Goal: Task Accomplishment & Management: Use online tool/utility

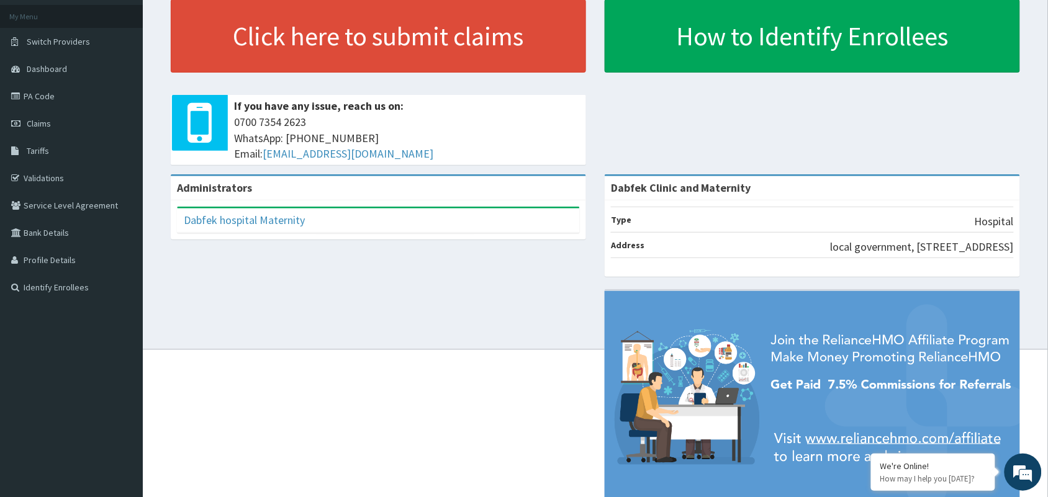
scroll to position [61, 0]
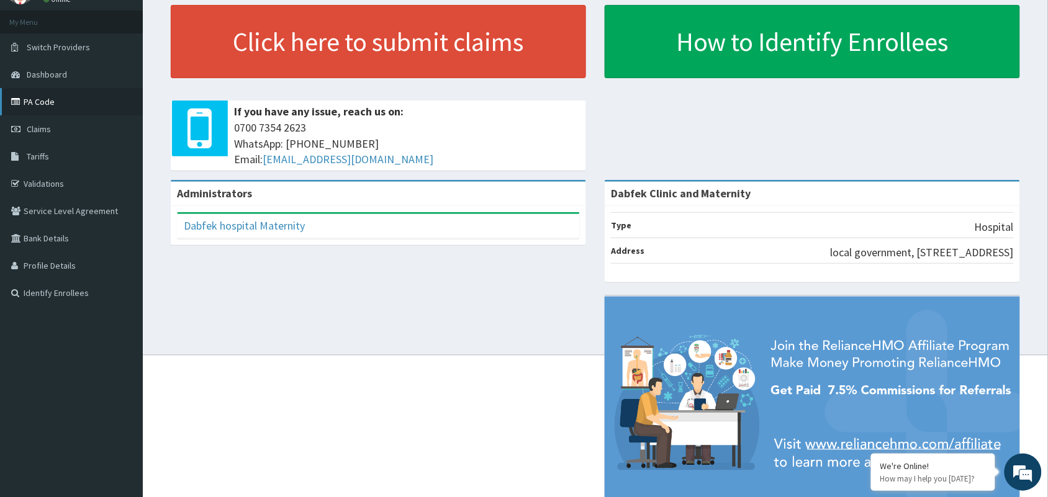
click at [42, 103] on link "PA Code" at bounding box center [71, 101] width 143 height 27
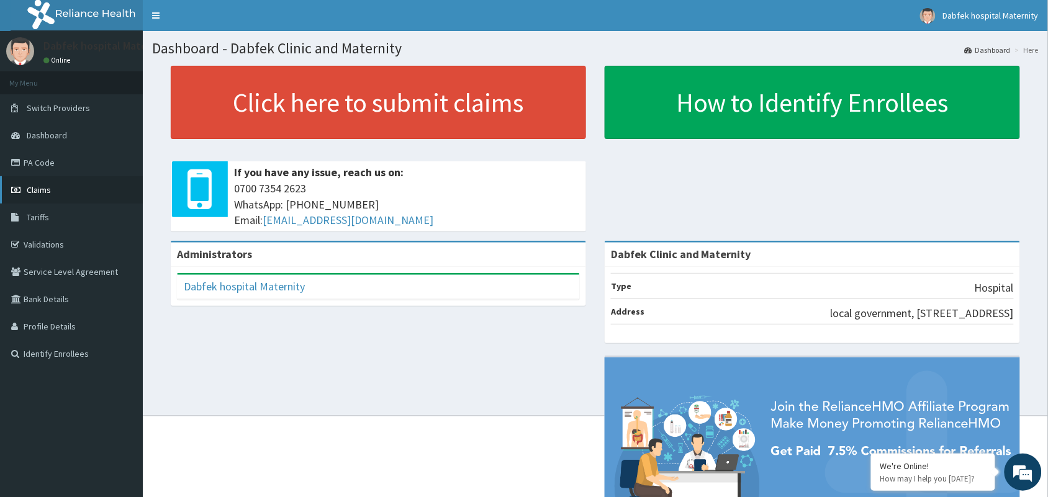
click at [42, 197] on link "Claims" at bounding box center [71, 189] width 143 height 27
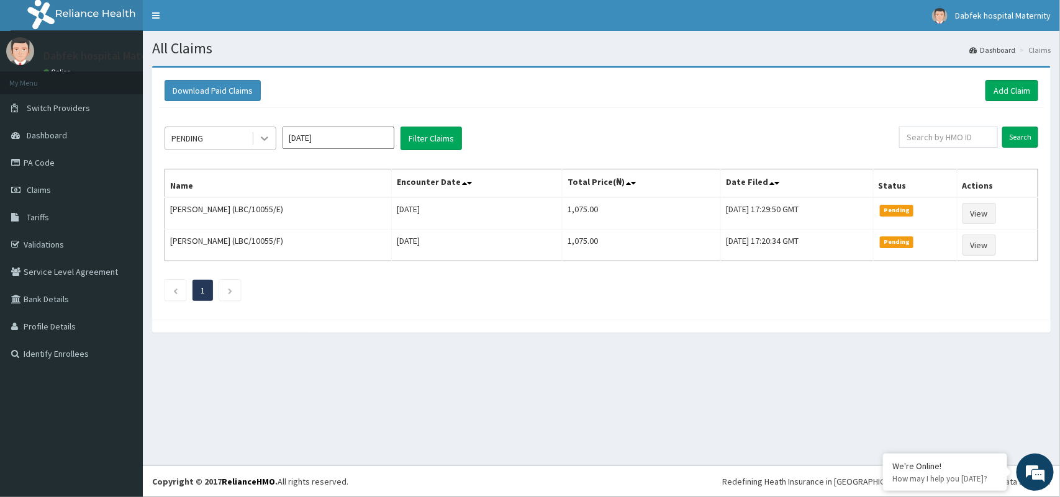
click at [262, 133] on icon at bounding box center [264, 138] width 12 height 12
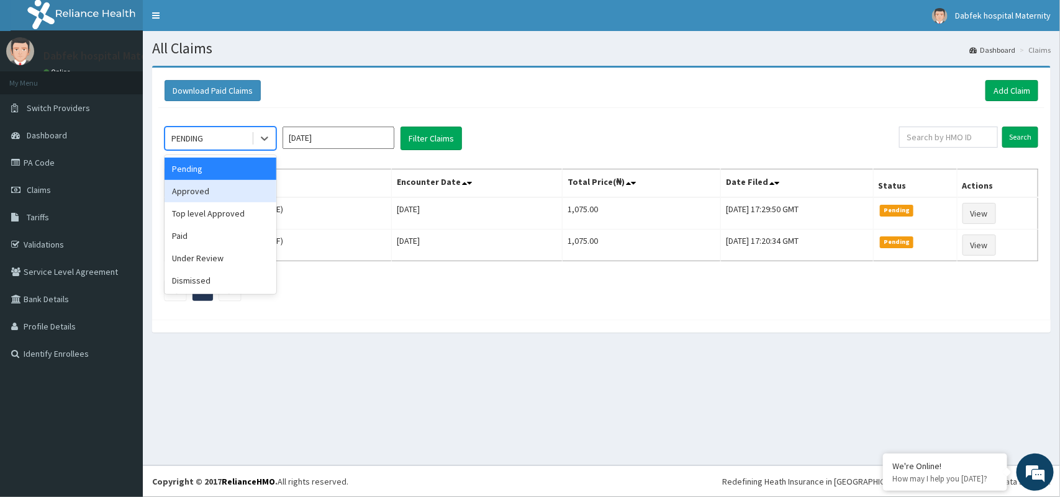
click at [227, 187] on div "Approved" at bounding box center [221, 191] width 112 height 22
click at [264, 140] on icon at bounding box center [264, 139] width 7 height 4
click at [255, 163] on div "Pending" at bounding box center [221, 169] width 112 height 22
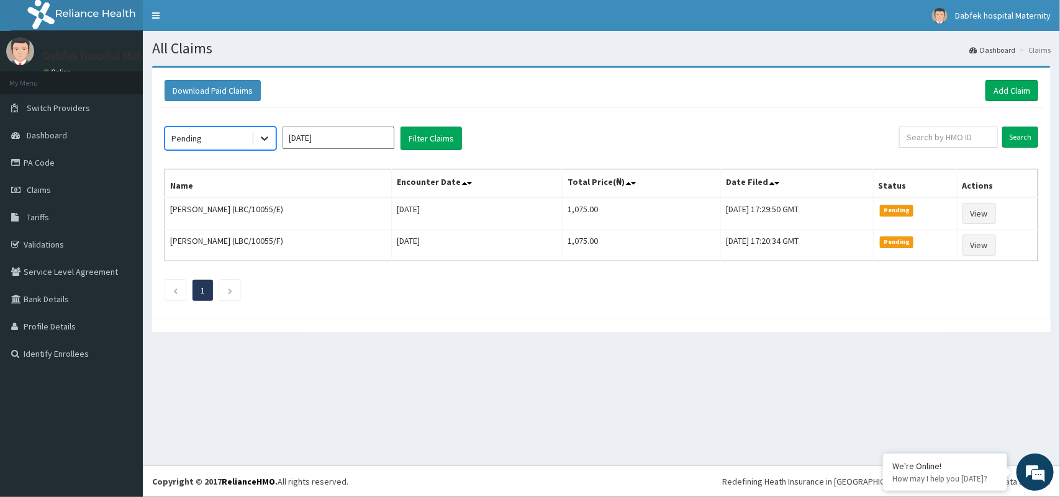
click at [258, 140] on icon at bounding box center [264, 138] width 12 height 12
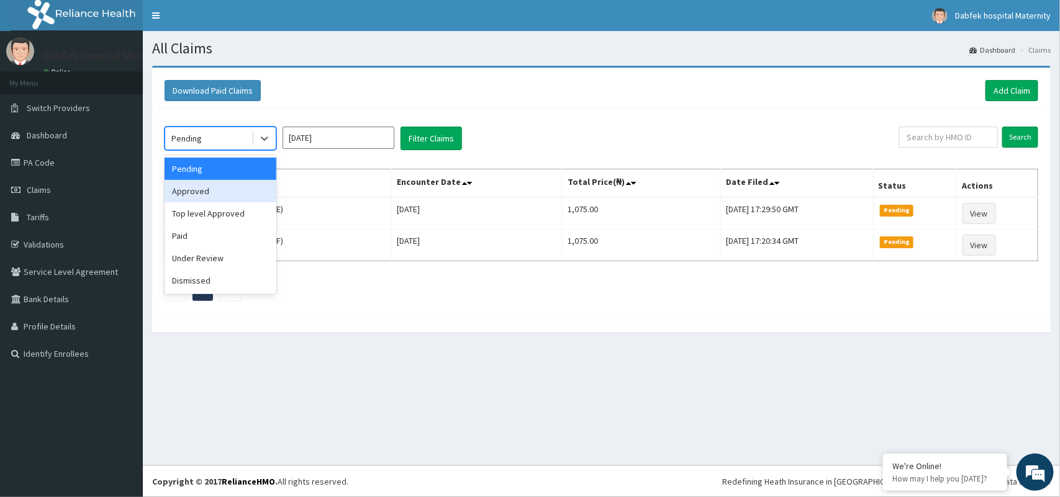
click at [235, 183] on div "Approved" at bounding box center [221, 191] width 112 height 22
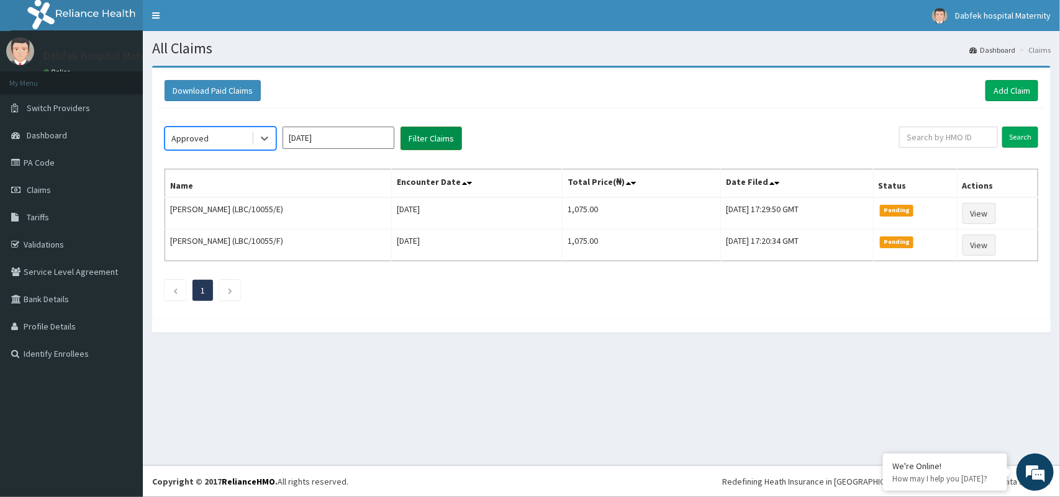
click at [420, 144] on button "Filter Claims" at bounding box center [430, 139] width 61 height 24
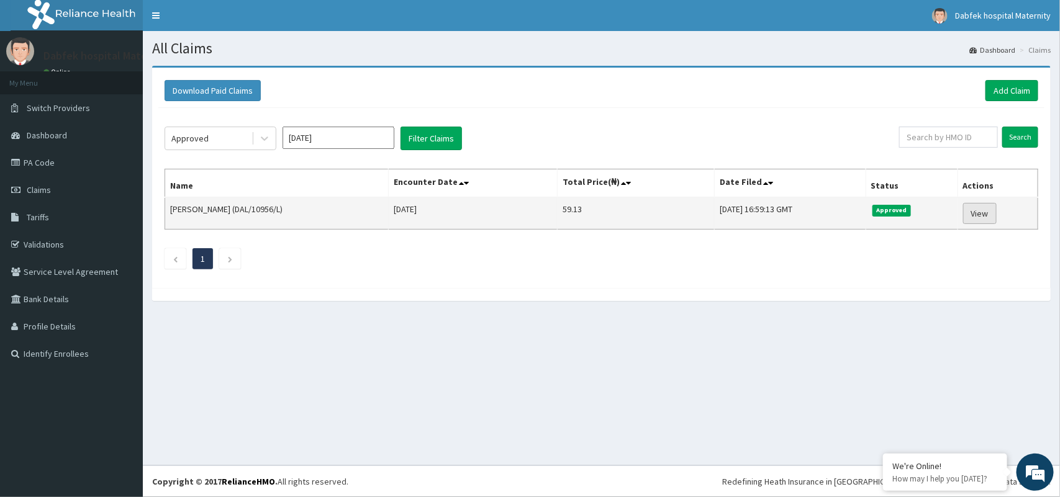
click at [980, 221] on link "View" at bounding box center [980, 213] width 34 height 21
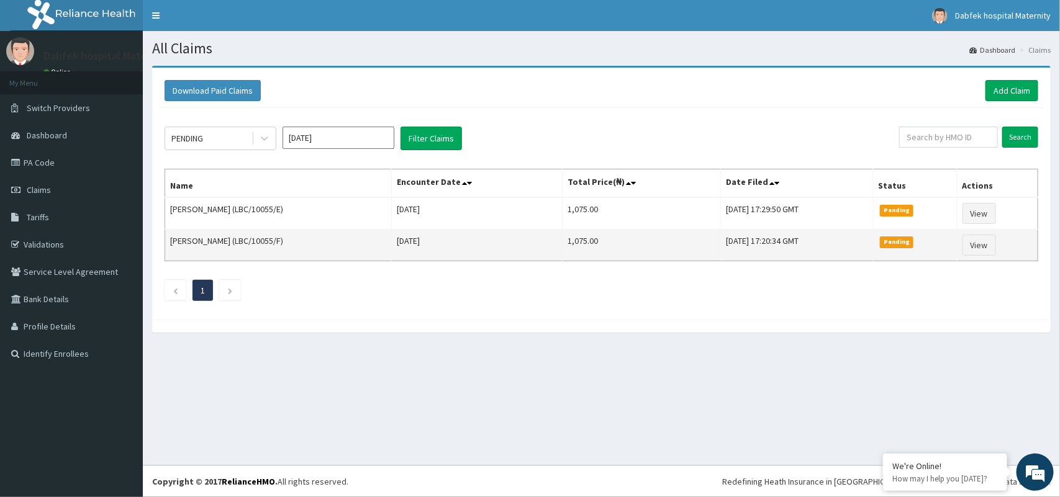
click at [351, 256] on td "[PERSON_NAME] (LBC/10055/F)" at bounding box center [278, 246] width 227 height 32
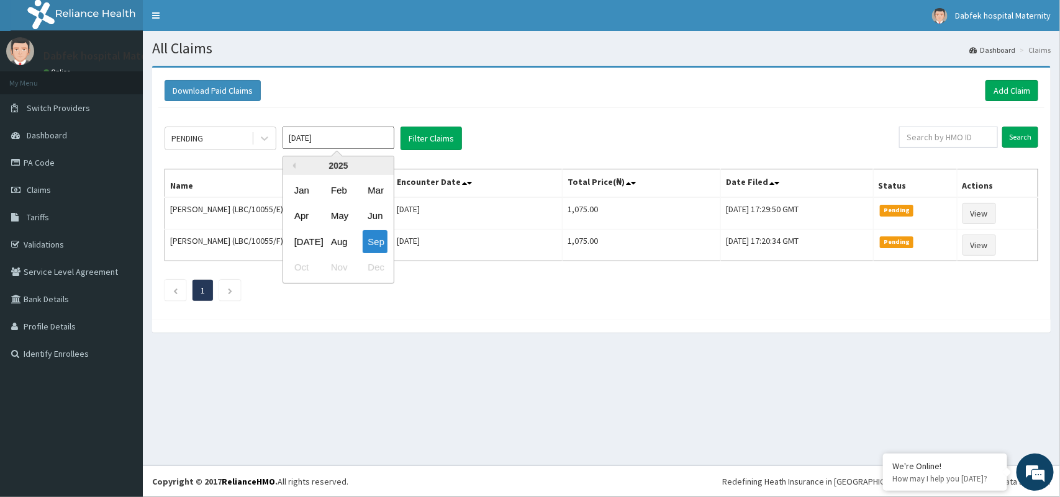
click at [301, 140] on input "[DATE]" at bounding box center [338, 138] width 112 height 22
click at [332, 238] on div "Aug" at bounding box center [338, 241] width 25 height 23
type input "Aug 2025"
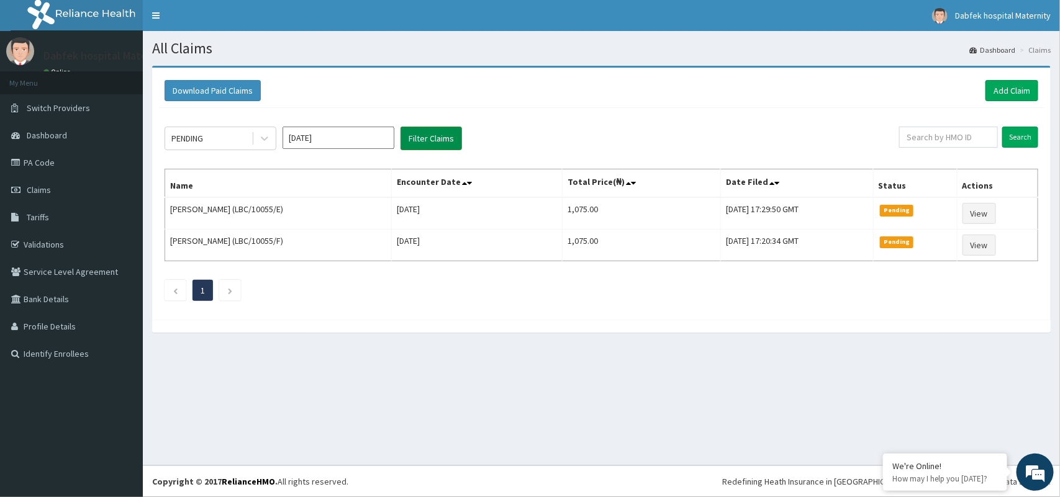
click at [431, 140] on button "Filter Claims" at bounding box center [430, 139] width 61 height 24
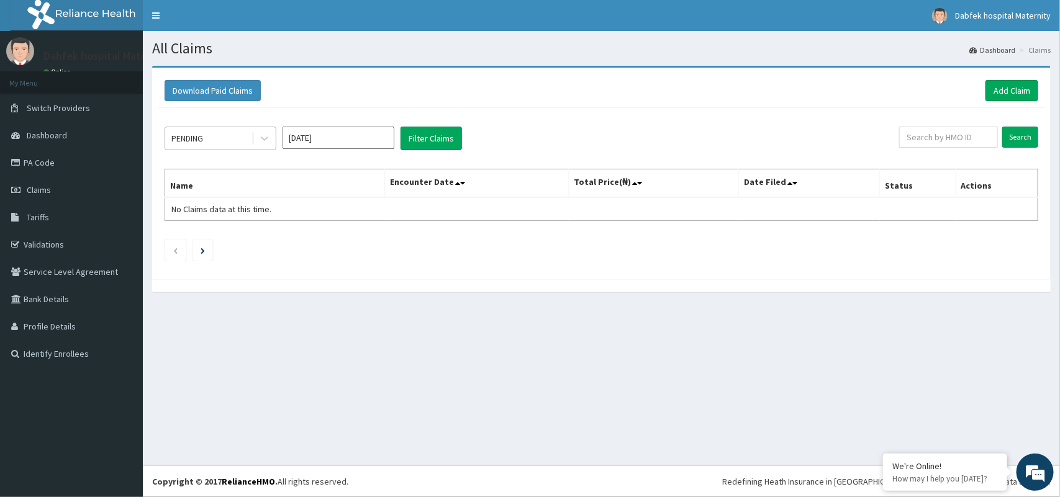
click at [203, 138] on div "PENDING" at bounding box center [187, 138] width 32 height 12
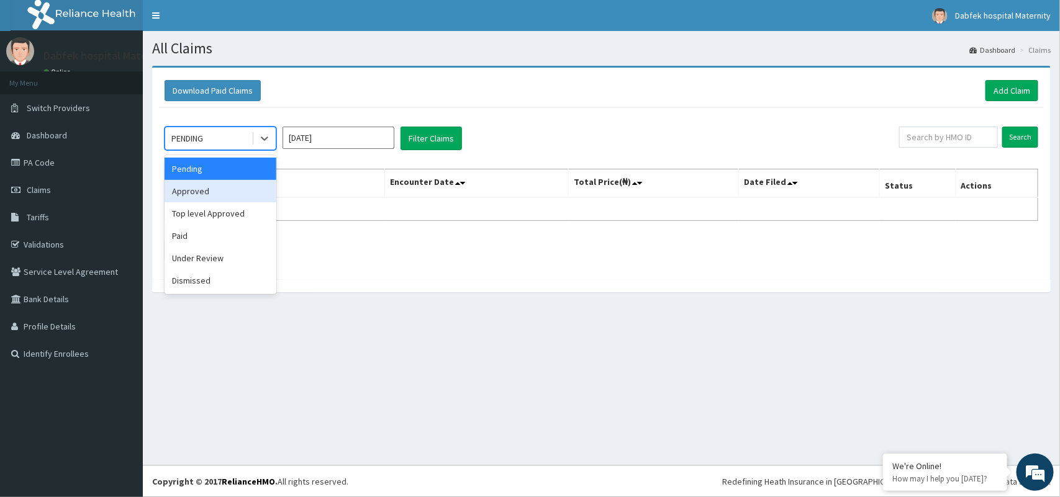
click at [204, 189] on div "Approved" at bounding box center [221, 191] width 112 height 22
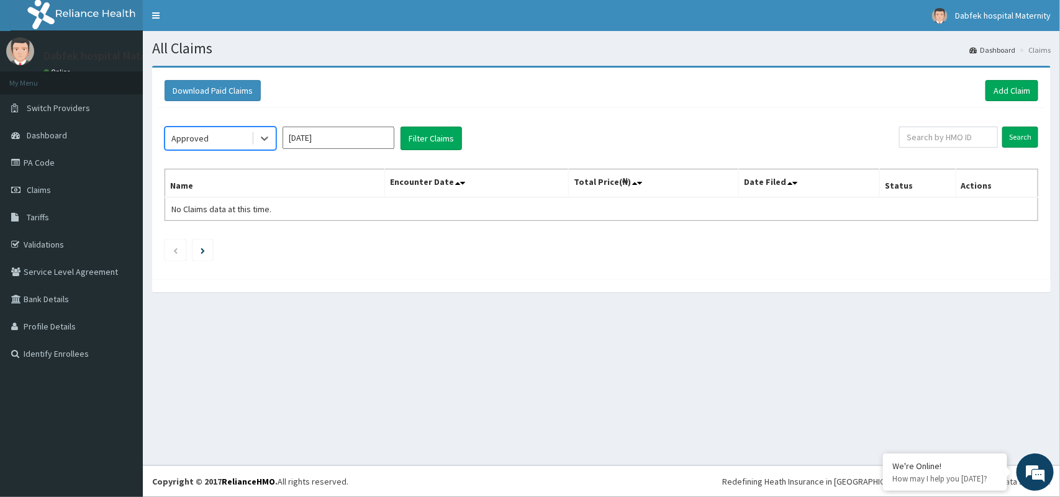
click at [302, 140] on input "Aug 2025" at bounding box center [338, 138] width 112 height 22
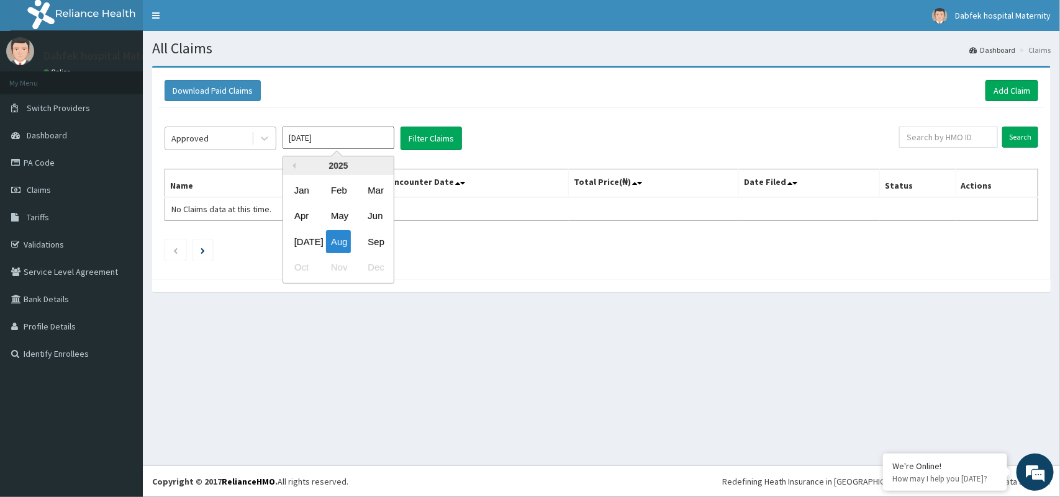
click at [209, 135] on div "Approved" at bounding box center [208, 139] width 86 height 20
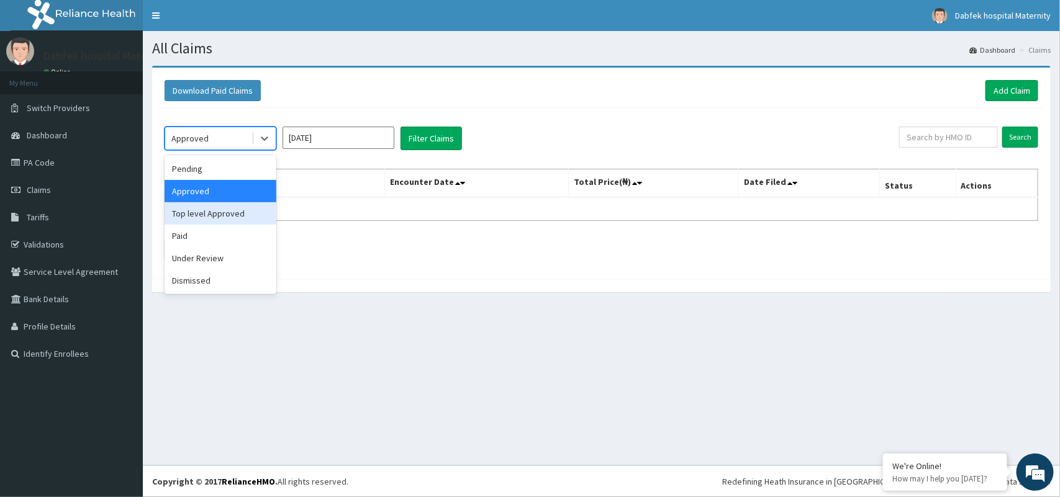
click at [217, 213] on div "Top level Approved" at bounding box center [221, 213] width 112 height 22
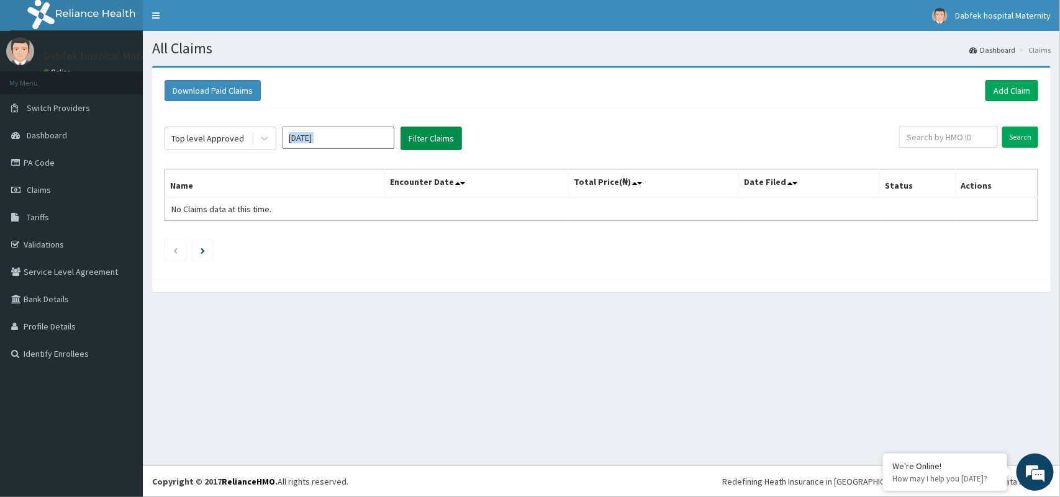
drag, startPoint x: 405, startPoint y: 137, endPoint x: 416, endPoint y: 137, distance: 10.6
click at [413, 137] on div "Top level Approved Aug 2025 Filter Claims" at bounding box center [532, 139] width 734 height 24
click at [417, 137] on button "Filter Claims" at bounding box center [430, 139] width 61 height 24
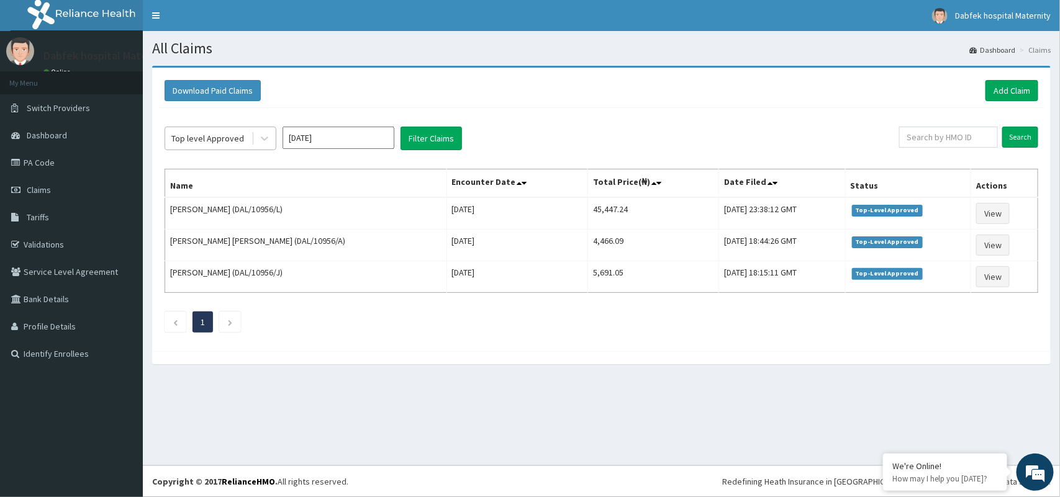
click at [222, 135] on div "Top level Approved" at bounding box center [207, 138] width 73 height 12
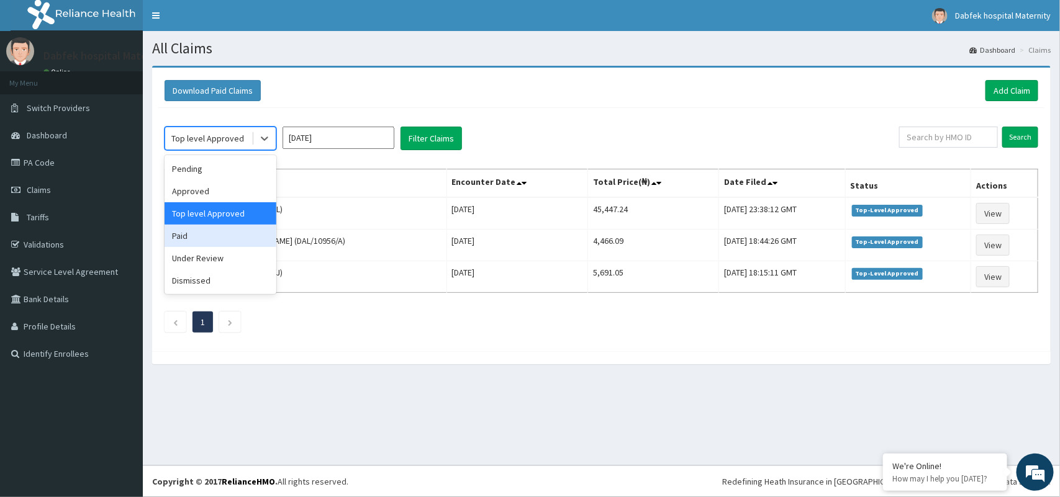
click at [232, 236] on div "Paid" at bounding box center [221, 236] width 112 height 22
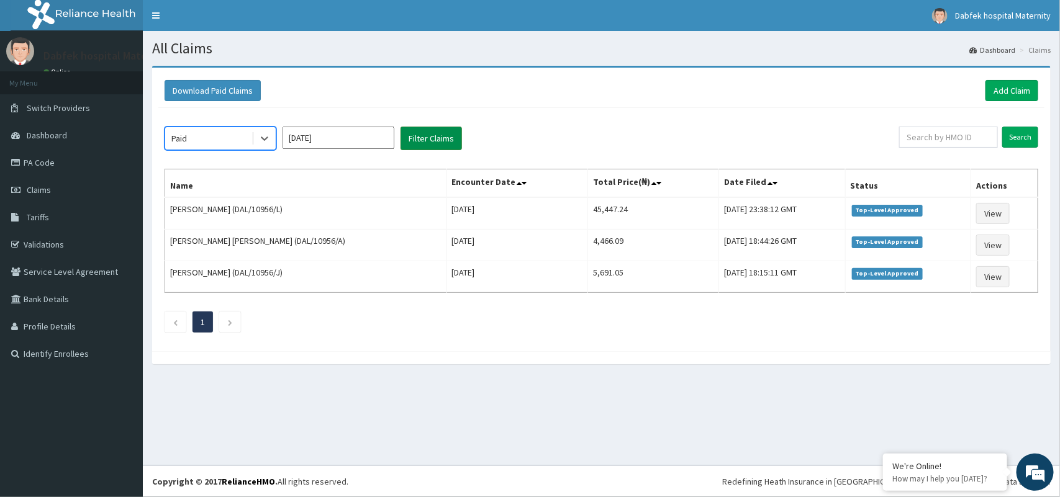
click at [436, 140] on button "Filter Claims" at bounding box center [430, 139] width 61 height 24
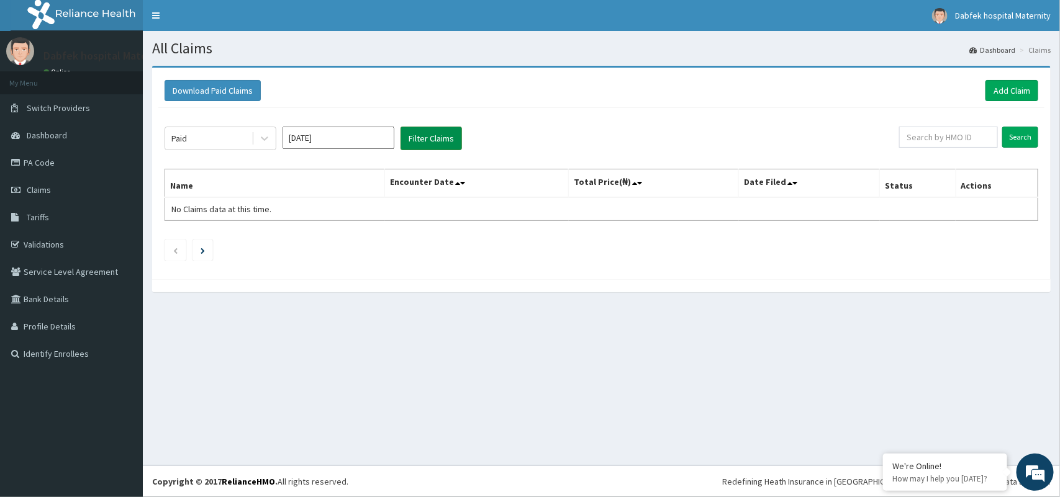
click at [436, 140] on button "Filter Claims" at bounding box center [430, 139] width 61 height 24
click at [441, 140] on button "Filter Claims" at bounding box center [430, 139] width 61 height 24
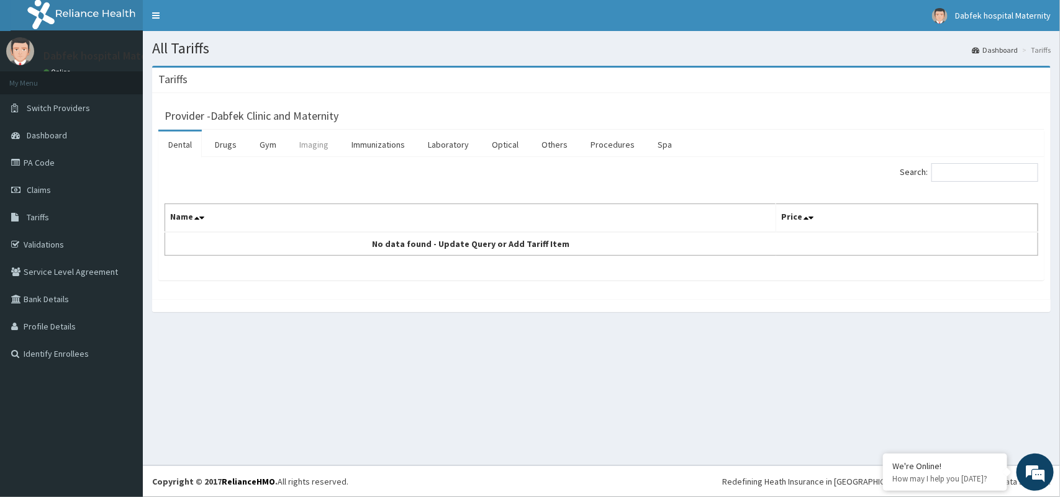
click at [302, 149] on link "Imaging" at bounding box center [313, 145] width 49 height 26
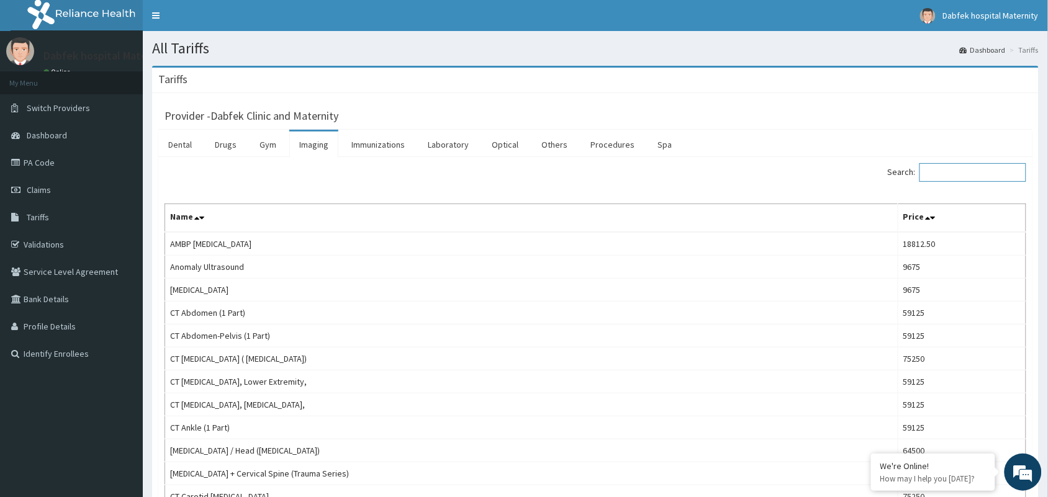
click at [949, 175] on input "Search:" at bounding box center [972, 172] width 107 height 19
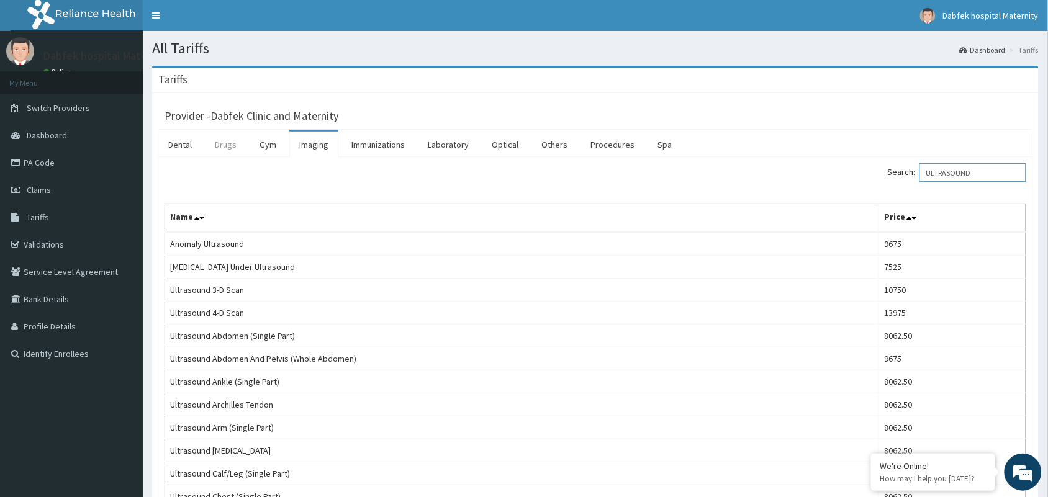
type input "ULTRASOUND"
click at [228, 151] on link "Drugs" at bounding box center [226, 145] width 42 height 26
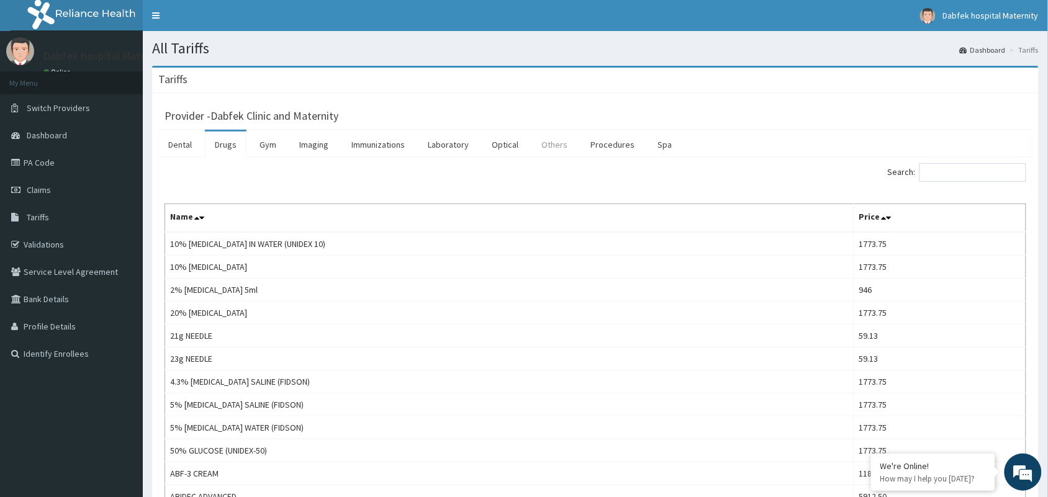
click at [549, 144] on link "Others" at bounding box center [554, 145] width 46 height 26
